Goal: Task Accomplishment & Management: Manage account settings

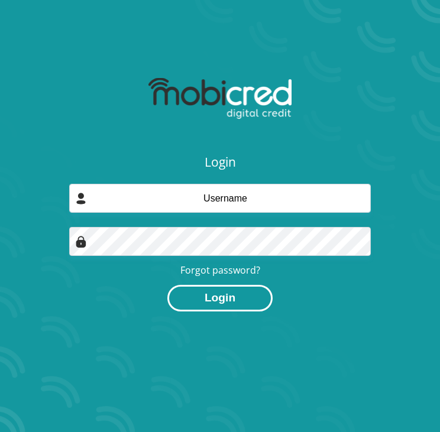
click at [222, 292] on button "Login" at bounding box center [219, 298] width 105 height 27
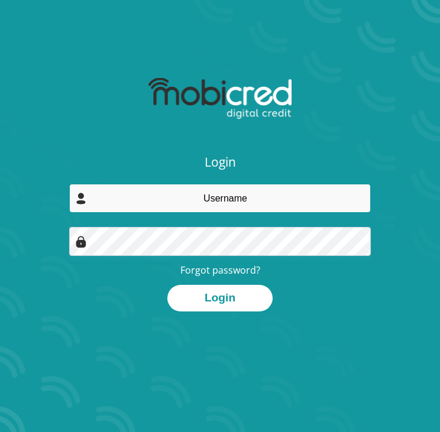
click at [231, 194] on input "email" at bounding box center [219, 198] width 301 height 29
type input "nicolemonana005@gmail.com"
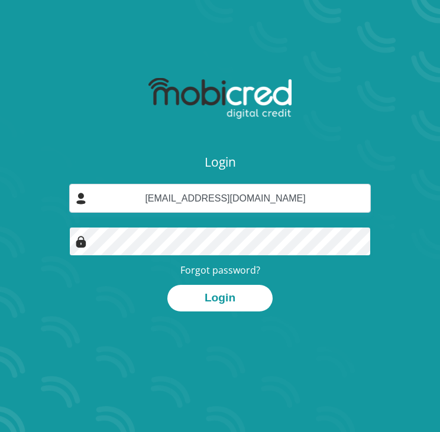
click at [167, 285] on button "Login" at bounding box center [219, 298] width 105 height 27
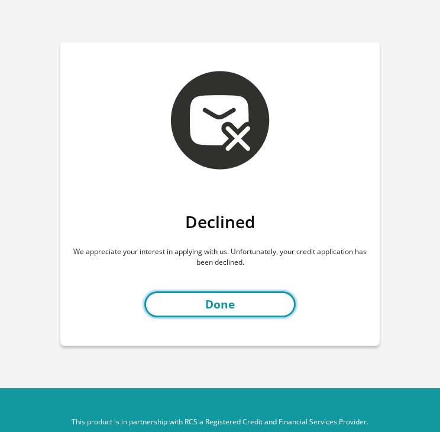
click at [242, 302] on link "Done" at bounding box center [219, 304] width 151 height 27
